Goal: Transaction & Acquisition: Purchase product/service

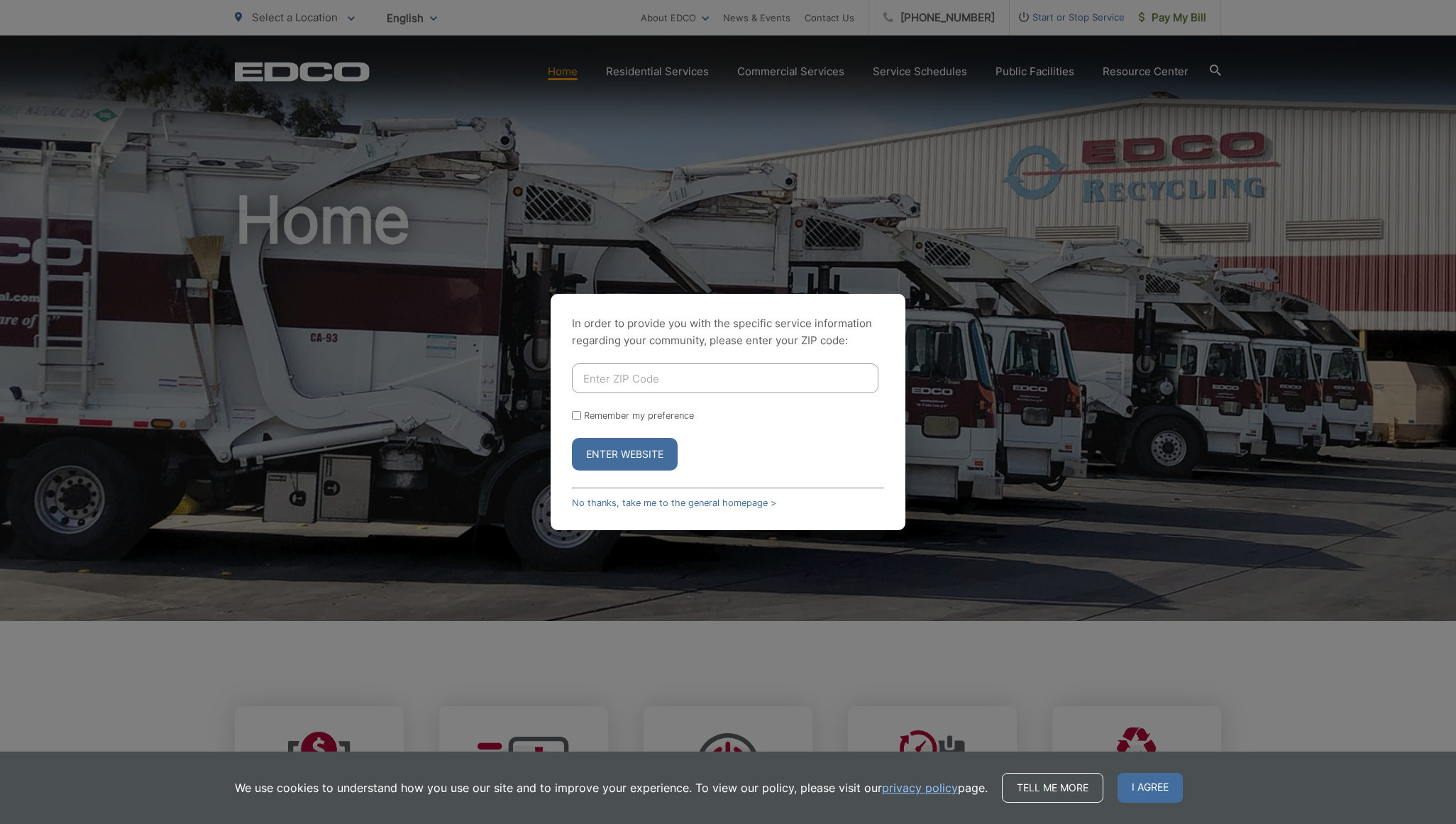
click at [1170, 15] on div "In order to provide you with the specific service information regarding your co…" at bounding box center [728, 412] width 1456 height 824
click at [575, 416] on input "Remember my preference" at bounding box center [576, 415] width 9 height 9
checkbox input "true"
click at [586, 378] on input "Enter ZIP Code" at bounding box center [725, 378] width 306 height 30
type input "92109"
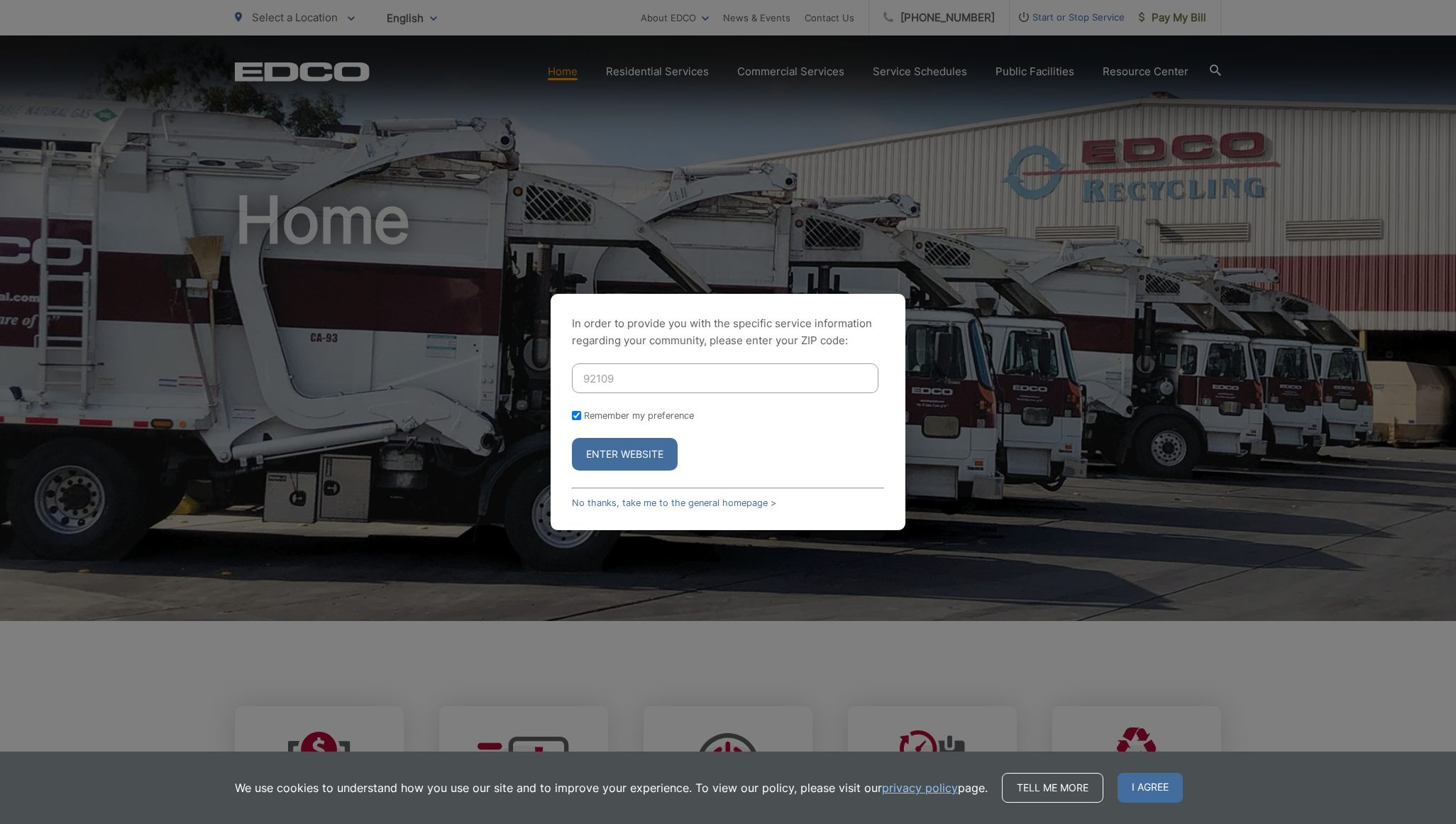
click at [624, 450] on button "Enter Website" at bounding box center [624, 454] width 106 height 33
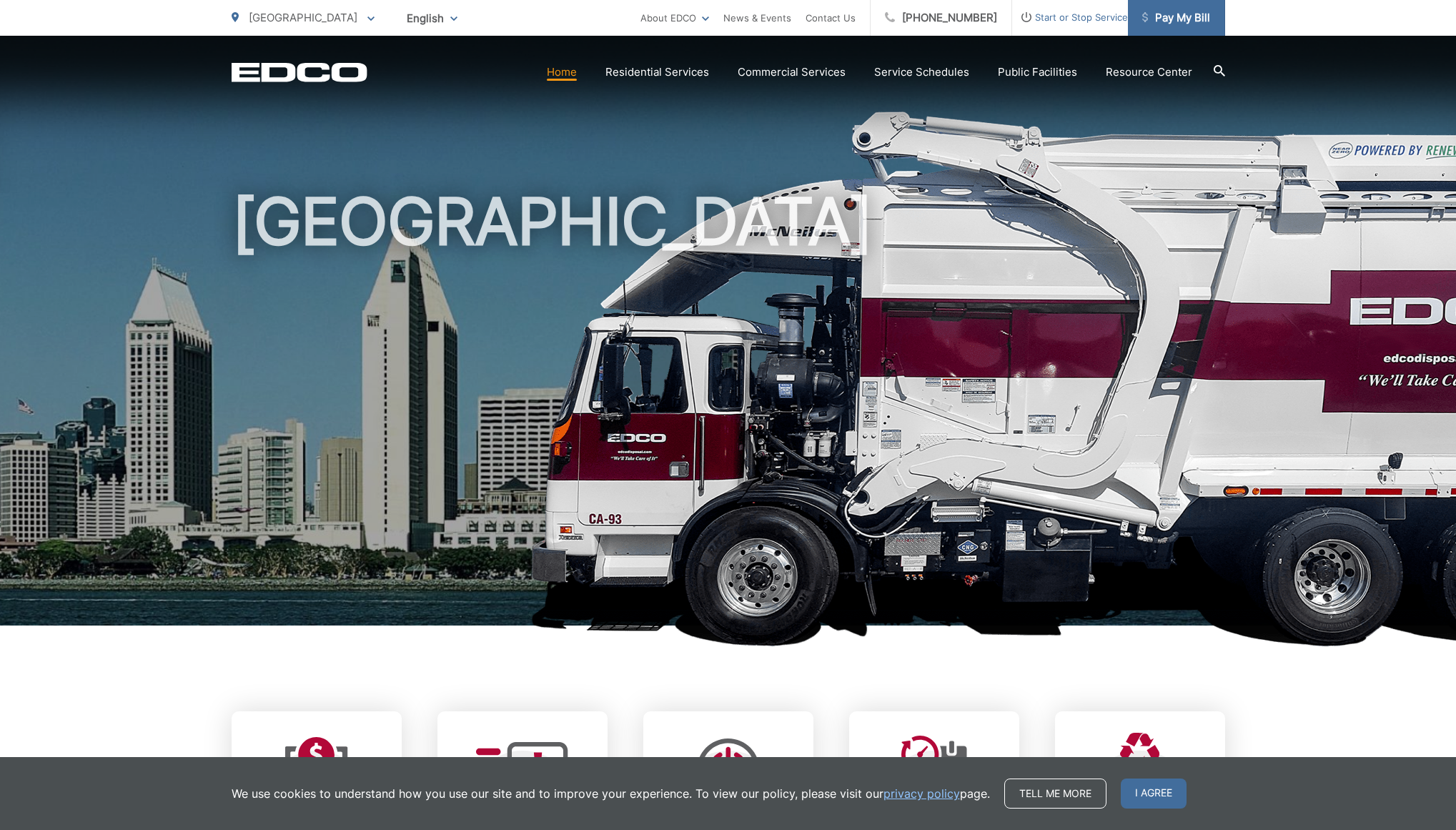
click at [1176, 16] on span "Pay My Bill" at bounding box center [1176, 18] width 68 height 17
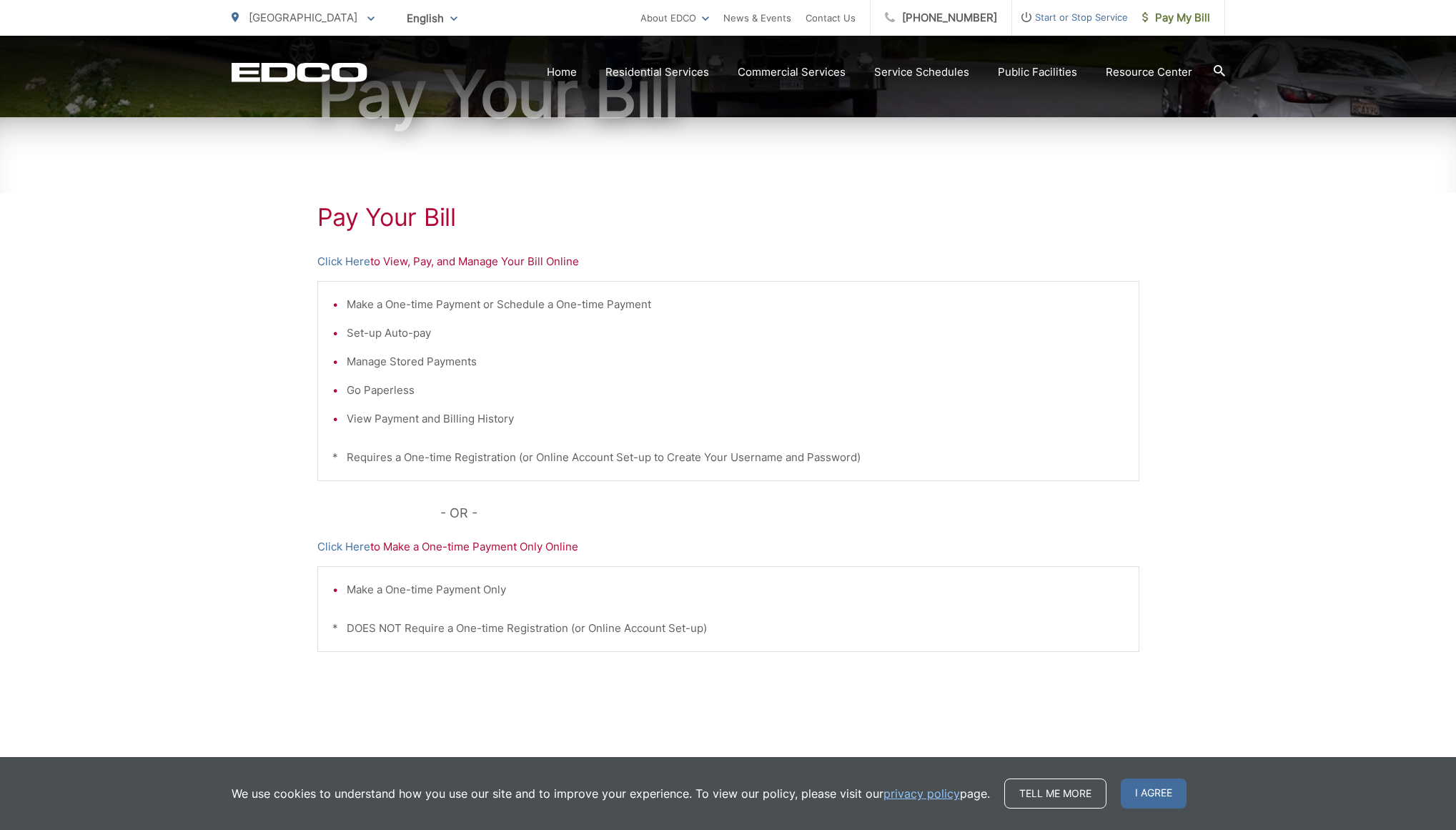
scroll to position [186, 0]
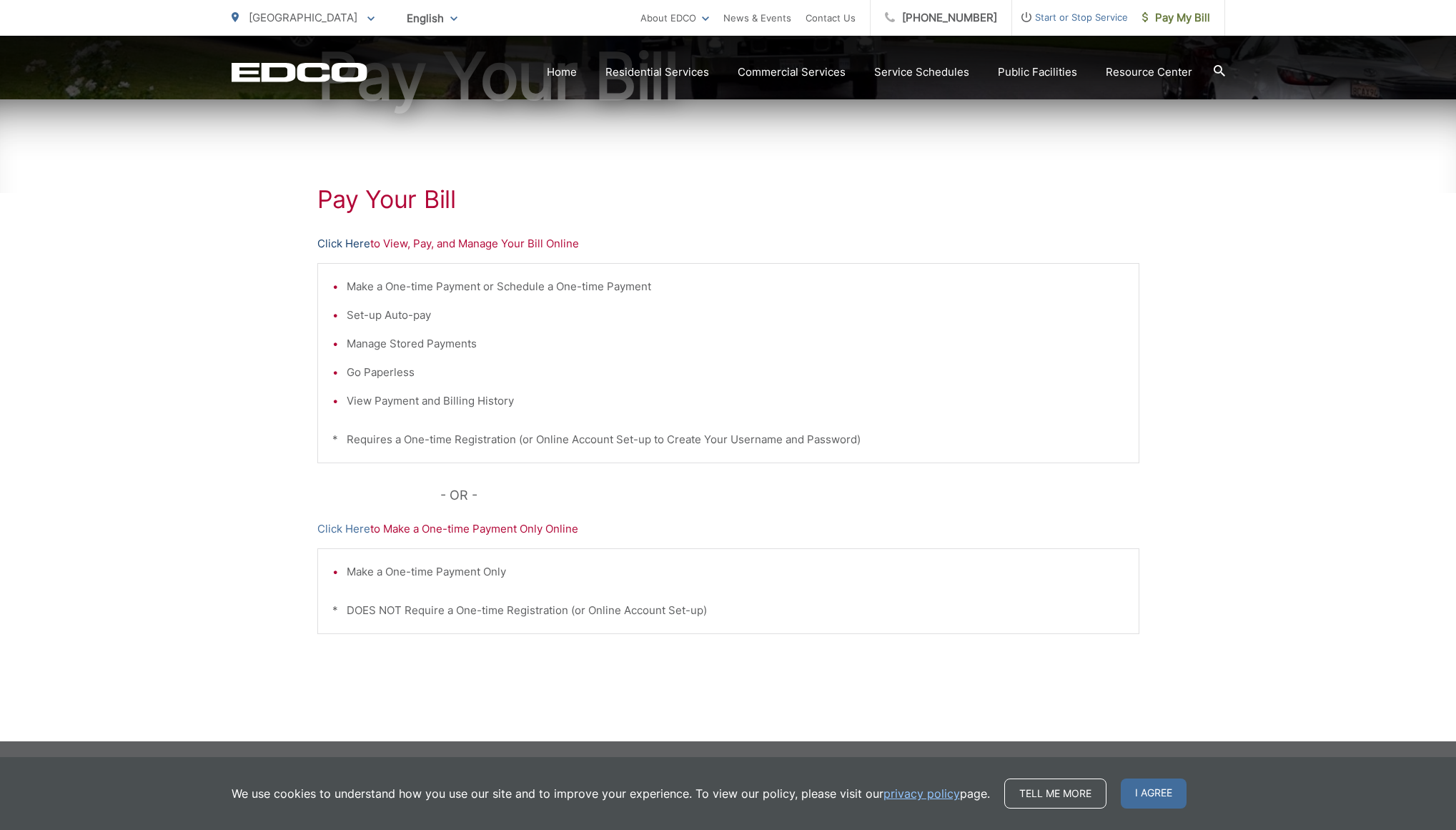
click at [350, 239] on link "Click Here" at bounding box center [343, 243] width 53 height 17
